Goal: Information Seeking & Learning: Learn about a topic

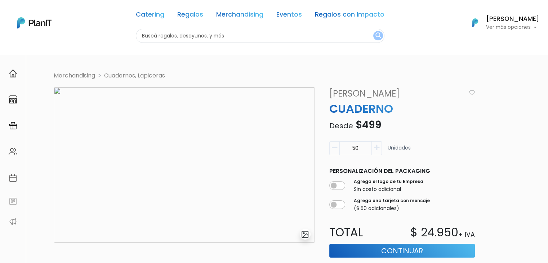
click at [349, 92] on link "[PERSON_NAME]’s" at bounding box center [395, 93] width 141 height 13
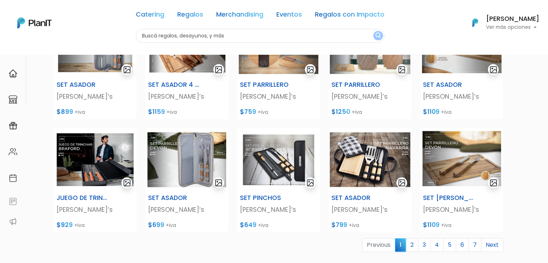
scroll to position [308, 0]
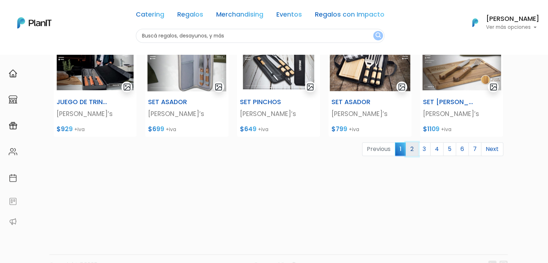
click at [414, 152] on link "2" at bounding box center [411, 149] width 13 height 14
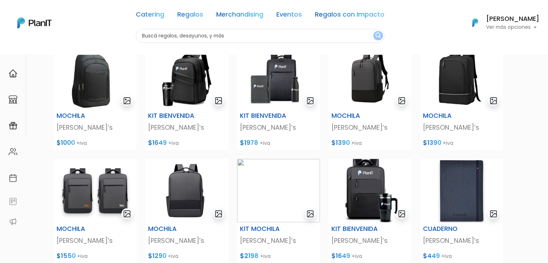
scroll to position [187, 0]
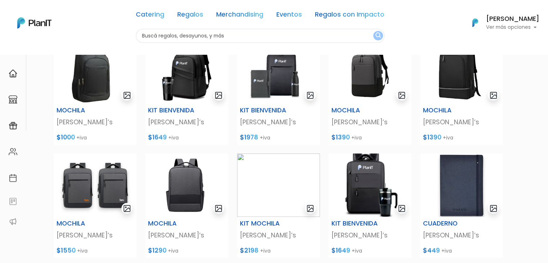
click at [91, 22] on div "Catering Regalos Merchandising Eventos Regalos con Impacto Catering Regalos Mer…" at bounding box center [274, 23] width 548 height 40
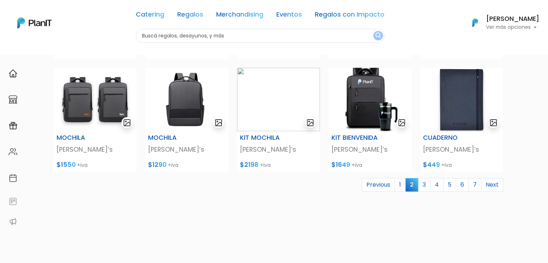
scroll to position [272, 0]
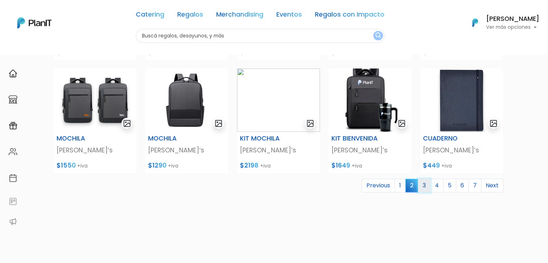
click at [427, 181] on link "3" at bounding box center [424, 186] width 13 height 14
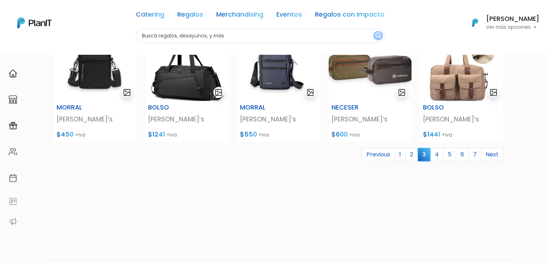
scroll to position [308, 0]
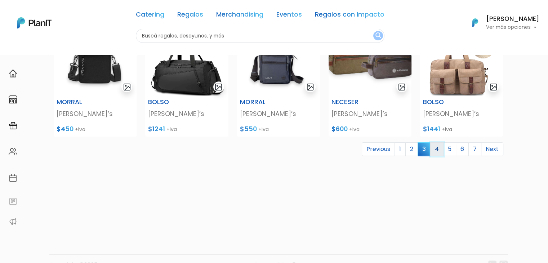
click at [436, 151] on link "4" at bounding box center [436, 149] width 13 height 14
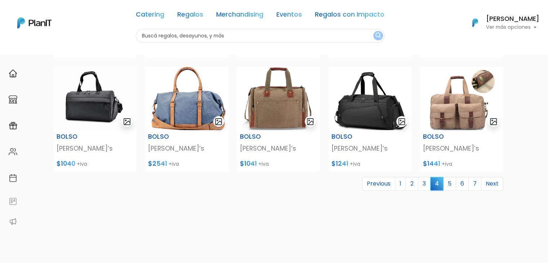
scroll to position [277, 0]
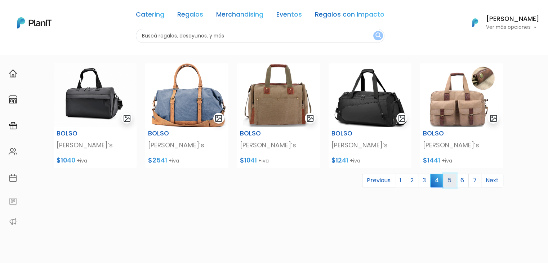
click at [448, 180] on link "5" at bounding box center [449, 181] width 13 height 14
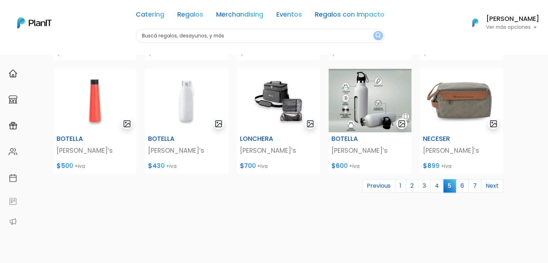
scroll to position [297, 0]
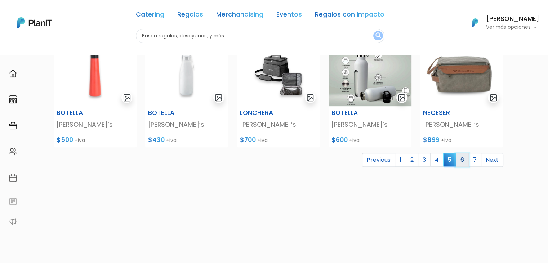
click at [463, 157] on link "6" at bounding box center [462, 160] width 13 height 14
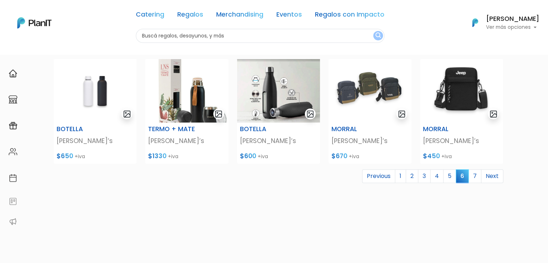
scroll to position [282, 0]
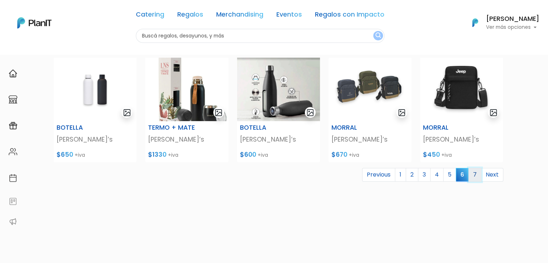
click at [475, 172] on link "7" at bounding box center [474, 175] width 13 height 14
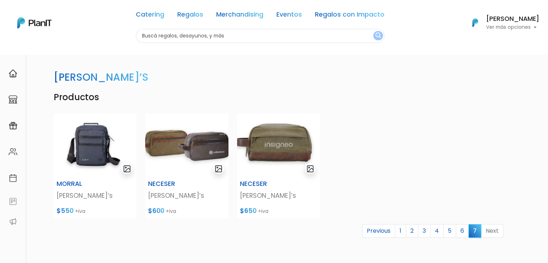
click at [462, 228] on link "6" at bounding box center [462, 231] width 13 height 14
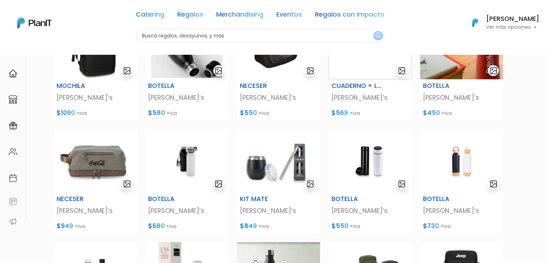
scroll to position [99, 0]
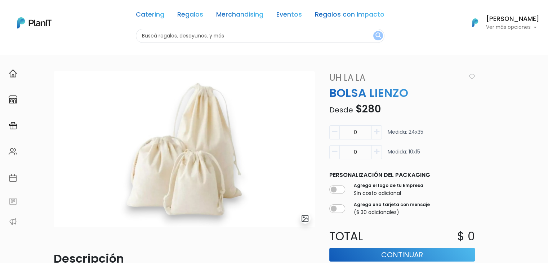
click at [206, 36] on input "text" at bounding box center [260, 36] width 248 height 14
type input "delfi"
click at [373, 31] on button "submit" at bounding box center [378, 35] width 10 height 9
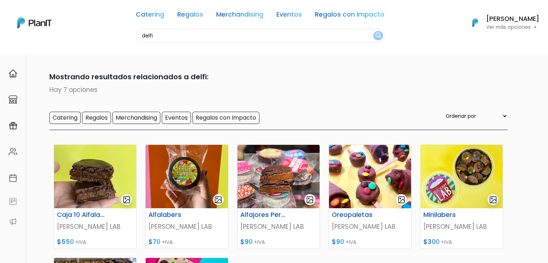
scroll to position [24, 0]
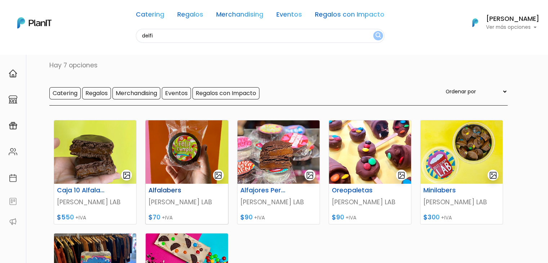
click at [191, 158] on img at bounding box center [186, 151] width 82 height 63
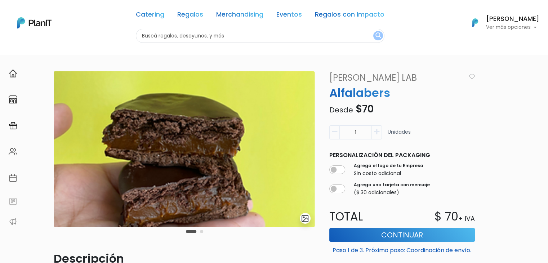
click at [202, 232] on button "Carousel Page 2" at bounding box center [201, 231] width 3 height 3
